Goal: Task Accomplishment & Management: Complete application form

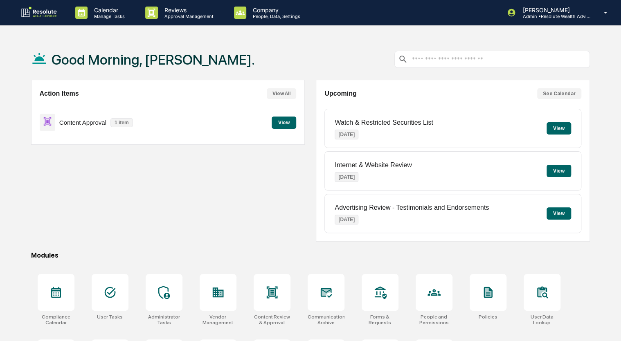
click at [283, 124] on button "View" at bounding box center [284, 123] width 25 height 12
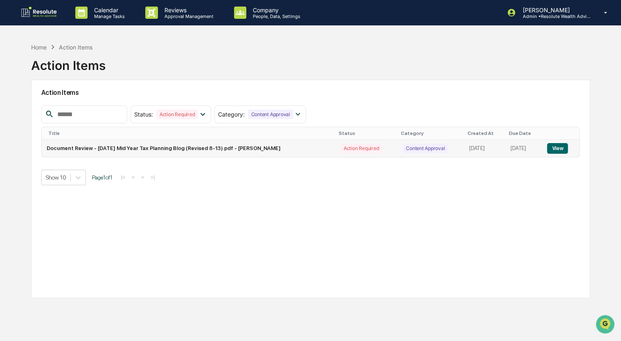
click at [554, 148] on button "View" at bounding box center [557, 148] width 21 height 11
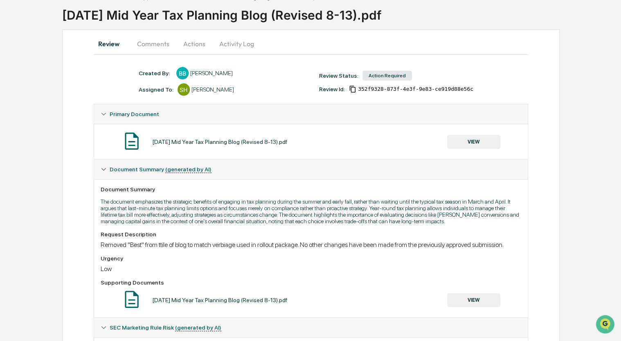
scroll to position [47, 0]
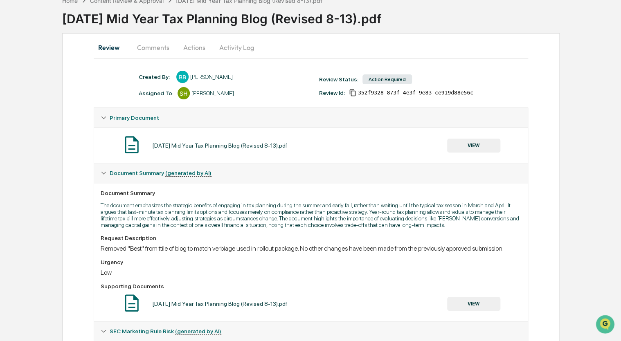
click at [483, 140] on button "VIEW" at bounding box center [473, 146] width 53 height 14
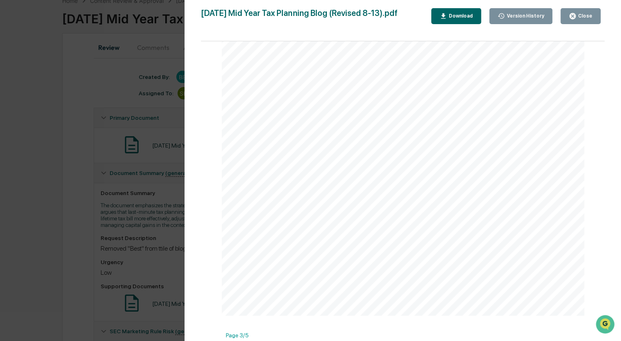
scroll to position [703, 0]
click at [574, 19] on icon "button" at bounding box center [572, 16] width 6 height 6
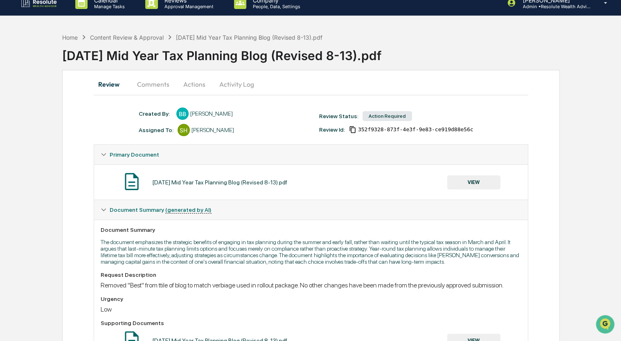
scroll to position [10, 0]
click at [190, 88] on button "Actions" at bounding box center [194, 84] width 37 height 20
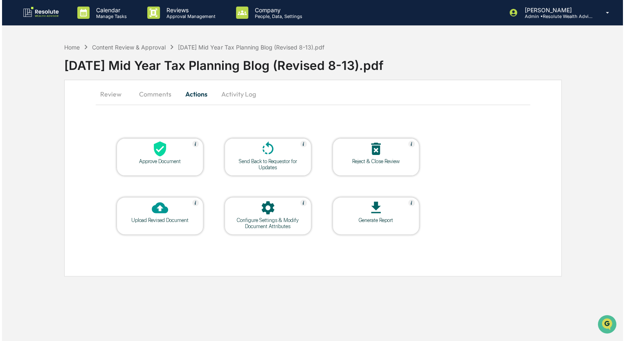
scroll to position [0, 0]
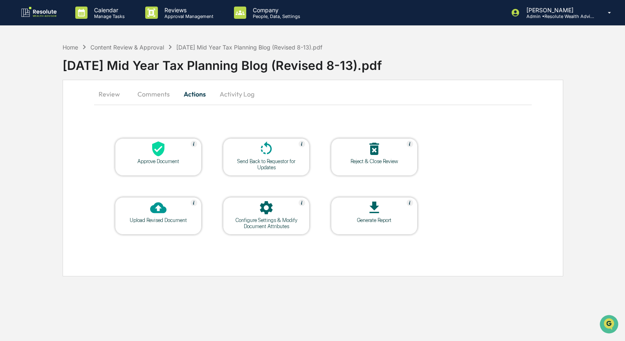
click at [152, 152] on icon at bounding box center [158, 149] width 16 height 16
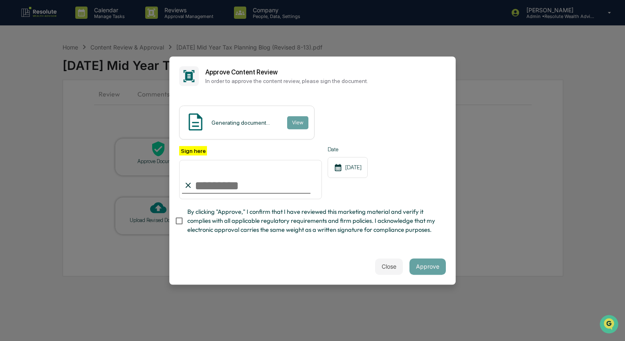
click at [230, 186] on input "Sign here" at bounding box center [250, 179] width 143 height 39
type input "**********"
click at [430, 274] on button "Approve" at bounding box center [427, 266] width 36 height 16
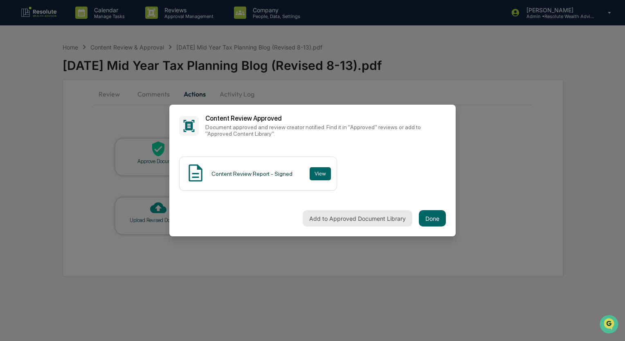
click at [330, 220] on button "Add to Approved Document Library" at bounding box center [358, 218] width 110 height 16
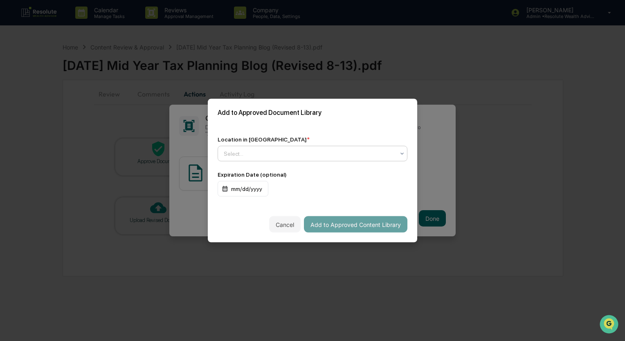
click at [295, 155] on div at bounding box center [309, 154] width 171 height 8
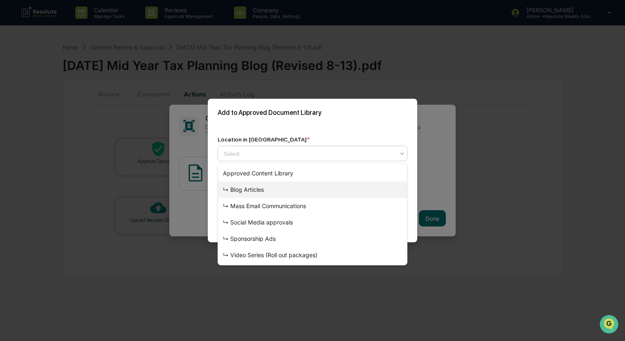
click at [264, 187] on div "↳ Blog Articles" at bounding box center [312, 190] width 189 height 16
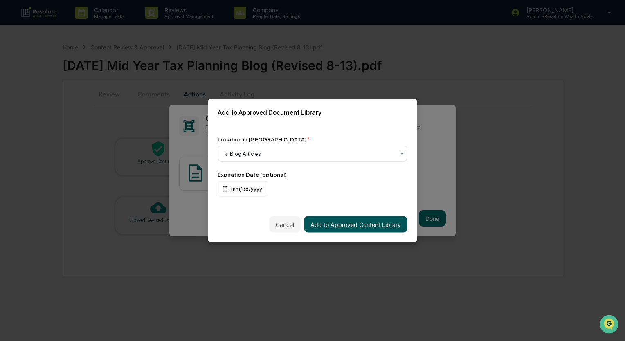
click at [345, 229] on button "Add to Approved Content Library" at bounding box center [355, 224] width 103 height 16
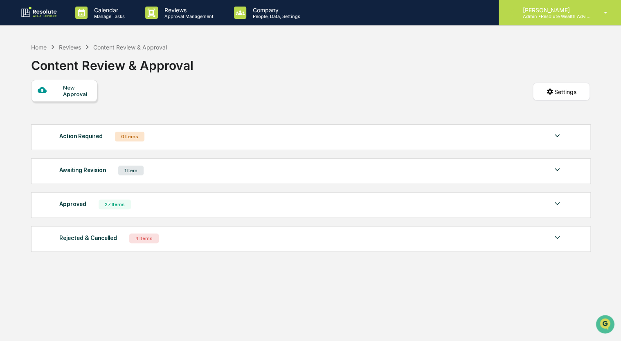
click at [553, 16] on p "Admin • Resolute Wealth Advisor" at bounding box center [554, 16] width 76 height 6
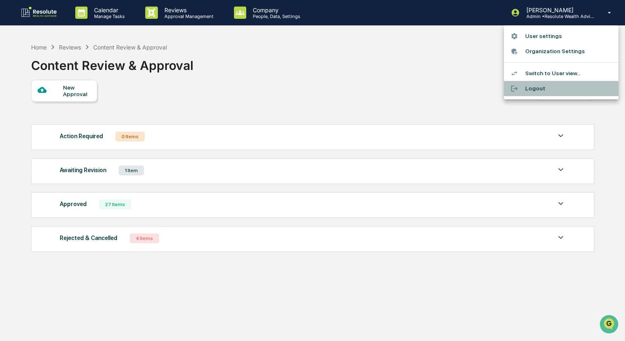
click at [539, 86] on li "Logout" at bounding box center [561, 88] width 114 height 15
